Goal: Find contact information: Find contact information

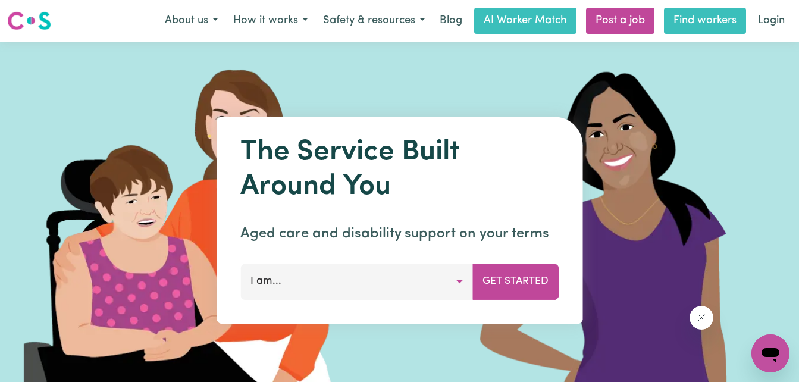
click at [711, 21] on link "Find workers" at bounding box center [705, 21] width 82 height 26
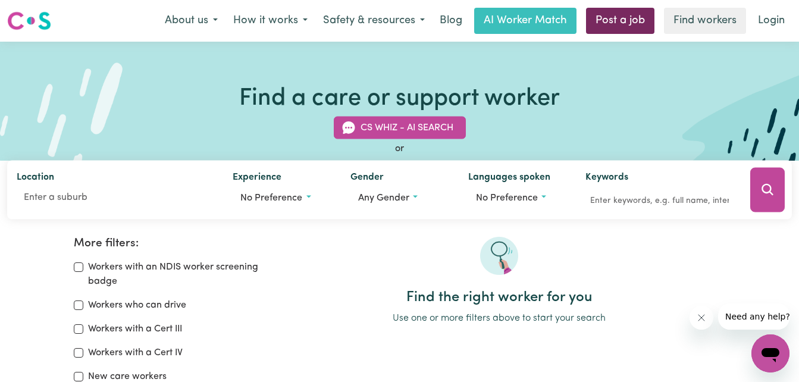
click at [625, 20] on link "Post a job" at bounding box center [620, 21] width 68 height 26
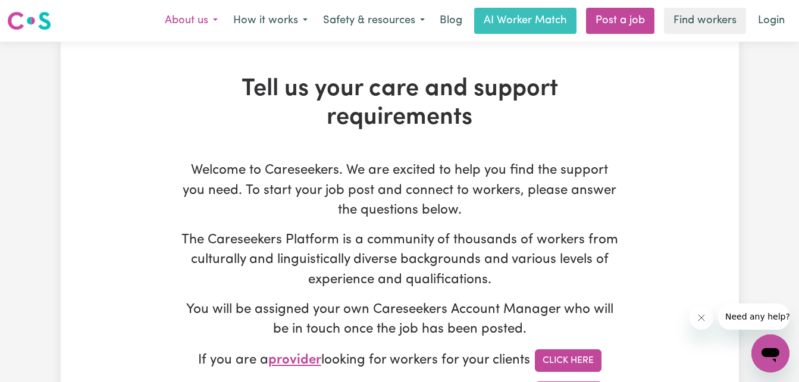
click at [198, 15] on button "About us" at bounding box center [191, 20] width 68 height 25
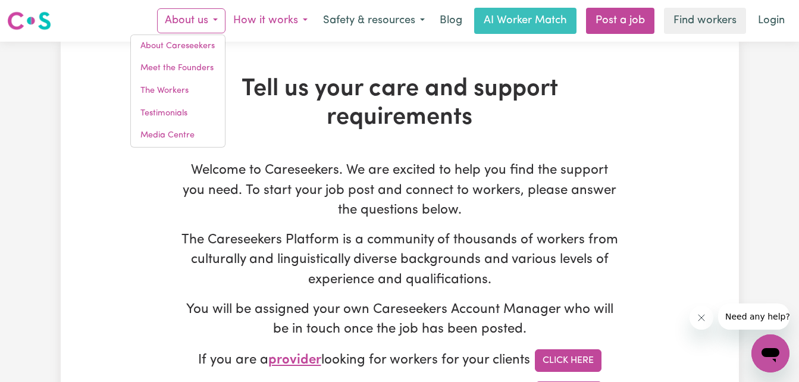
click at [282, 27] on button "How it works" at bounding box center [271, 20] width 90 height 25
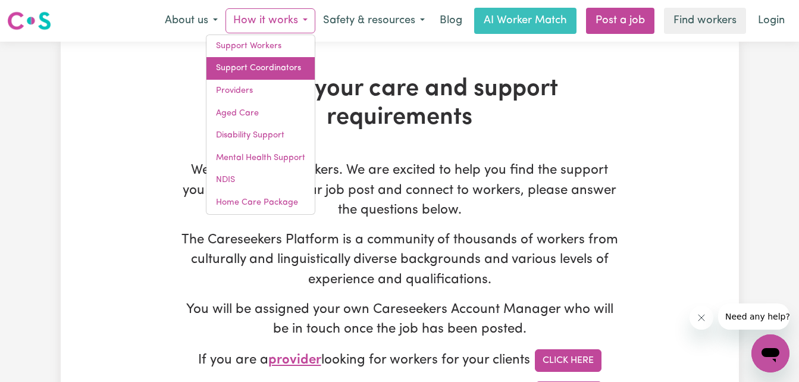
click at [267, 68] on link "Support Coordinators" at bounding box center [261, 68] width 108 height 23
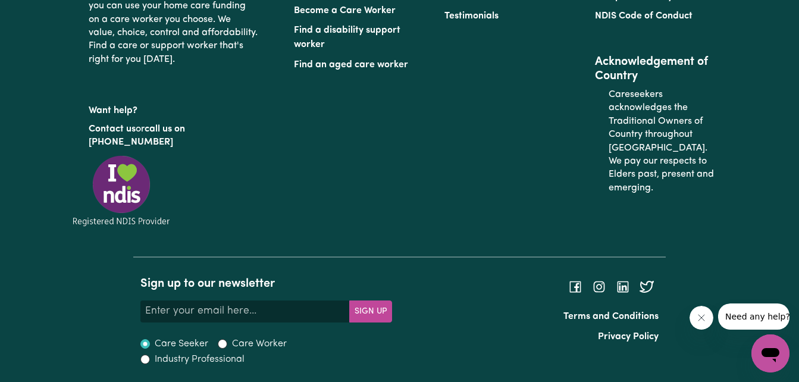
scroll to position [5588, 0]
click at [117, 134] on link "Contact us" at bounding box center [112, 129] width 47 height 10
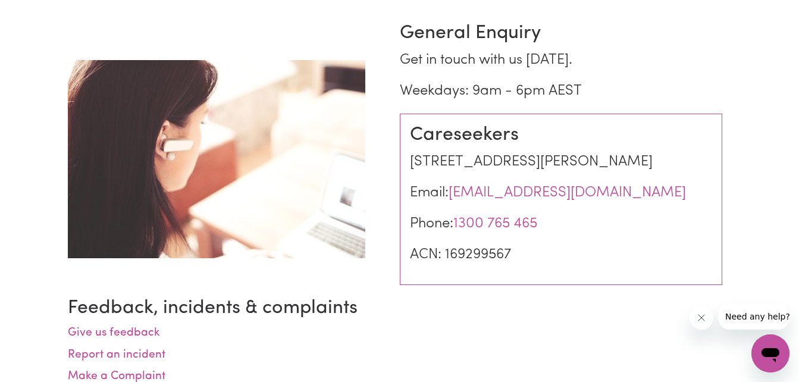
scroll to position [119, 0]
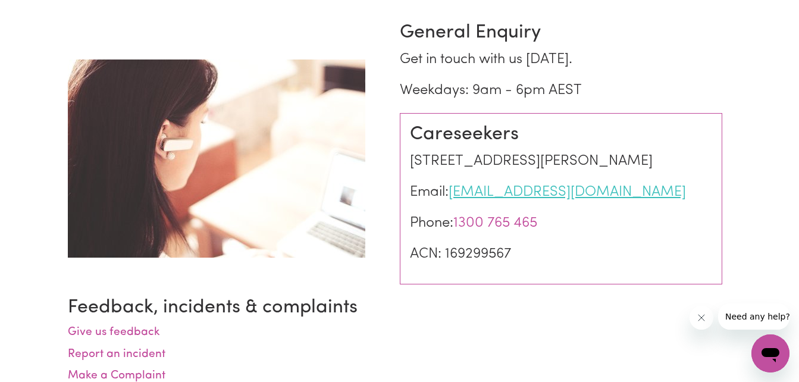
click at [562, 199] on link "[EMAIL_ADDRESS][DOMAIN_NAME]" at bounding box center [567, 192] width 237 height 14
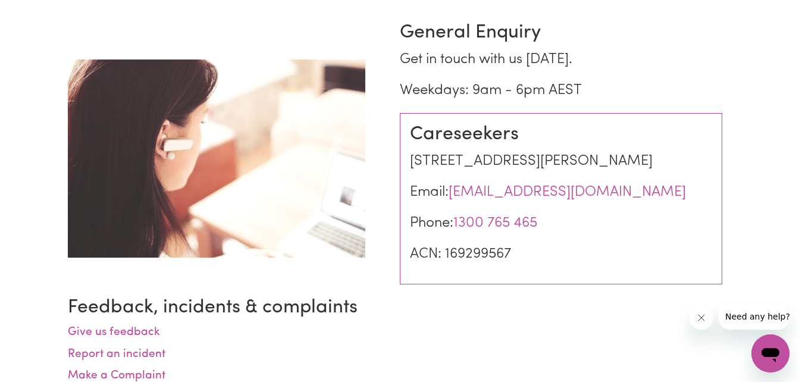
click at [736, 176] on div "General Enquiry Get in touch with us [DATE]. Weekdays: 9am - 6pm AEST Careseeke…" at bounding box center [400, 189] width 679 height 402
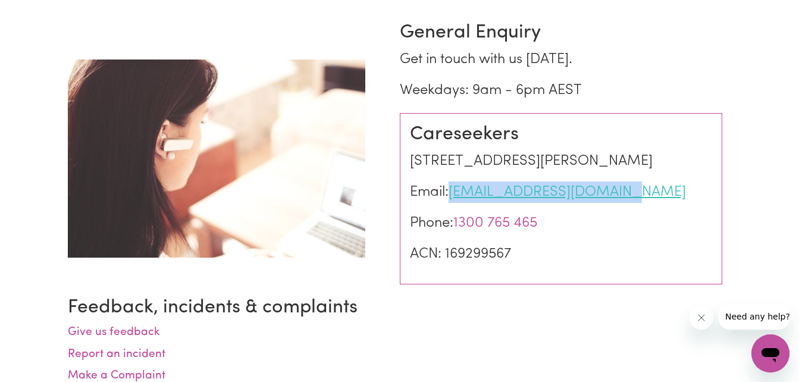
drag, startPoint x: 621, startPoint y: 212, endPoint x: 449, endPoint y: 216, distance: 172.1
click at [449, 203] on p "Email: [EMAIL_ADDRESS][DOMAIN_NAME]" at bounding box center [561, 192] width 302 height 21
drag, startPoint x: 449, startPoint y: 216, endPoint x: 477, endPoint y: 212, distance: 27.6
copy link "[EMAIL_ADDRESS][DOMAIN_NAME]"
